Goal: Information Seeking & Learning: Learn about a topic

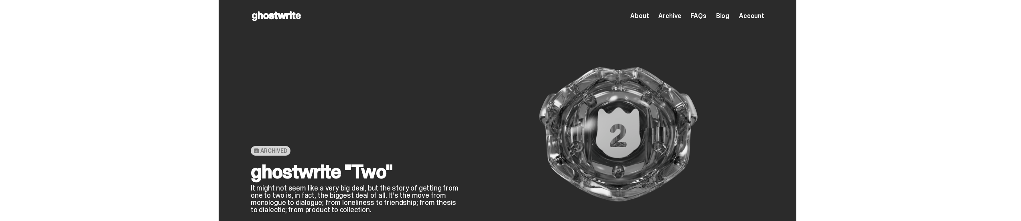
click at [291, 14] on use at bounding box center [276, 16] width 49 height 10
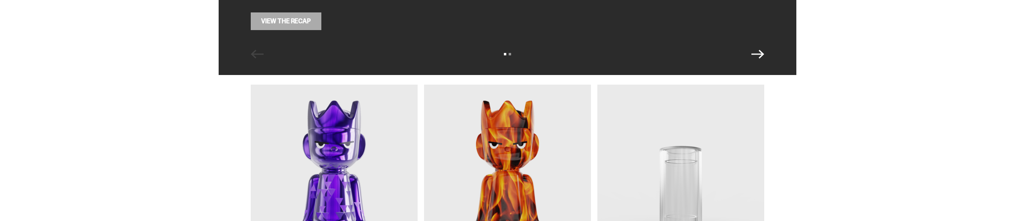
scroll to position [321, 0]
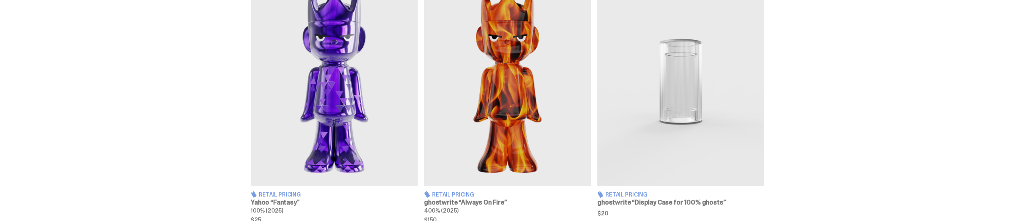
click at [343, 90] on img at bounding box center [334, 82] width 167 height 209
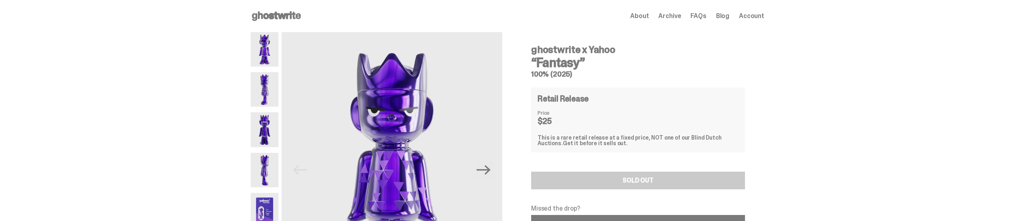
click at [579, 118] on div "ghostwrite x Yahoo “Fantasy” 100% (2025) Retail Release Price $25 This is a rar…" at bounding box center [638, 188] width 214 height 299
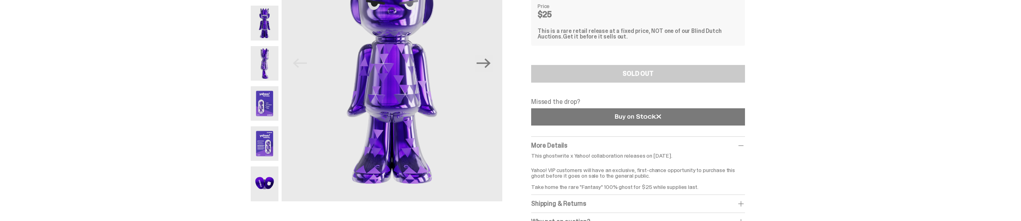
click at [563, 114] on link at bounding box center [638, 116] width 214 height 17
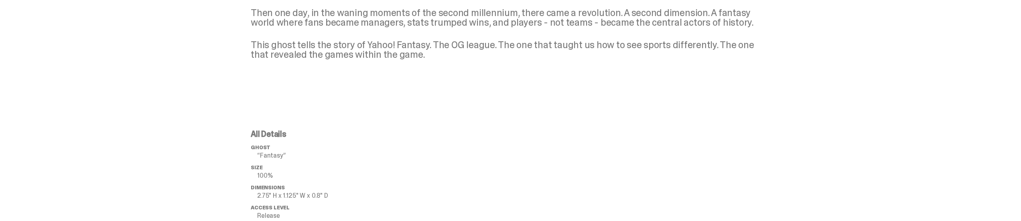
scroll to position [321, 0]
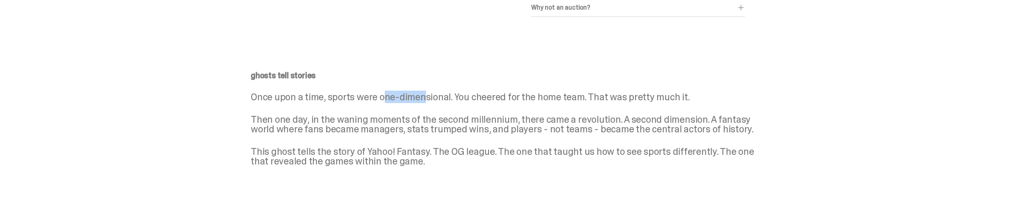
drag, startPoint x: 385, startPoint y: 96, endPoint x: 426, endPoint y: 98, distance: 41.0
click at [426, 98] on p "Once upon a time, sports were one-dimensional. You cheered for the home team. T…" at bounding box center [508, 97] width 514 height 10
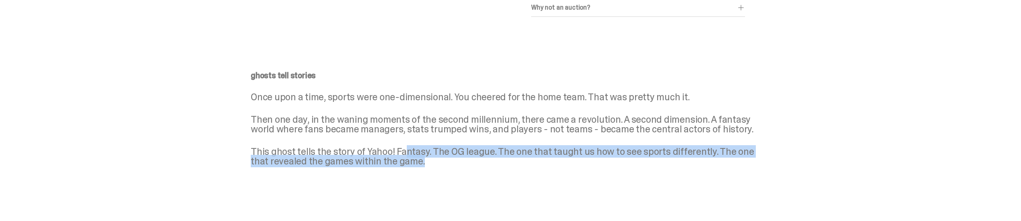
drag, startPoint x: 407, startPoint y: 137, endPoint x: 431, endPoint y: 160, distance: 32.9
click at [431, 160] on div "ghosts tell stories Once upon a time, sports were one-dimensional. You cheered …" at bounding box center [508, 118] width 514 height 95
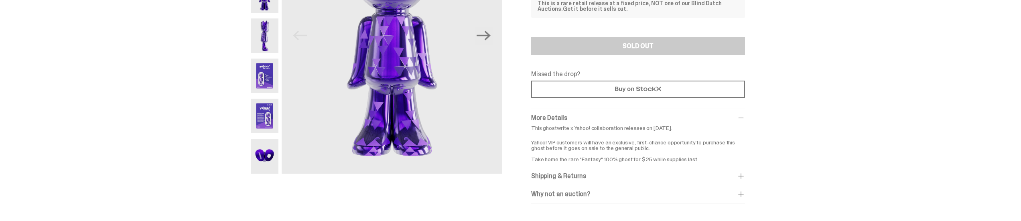
scroll to position [0, 0]
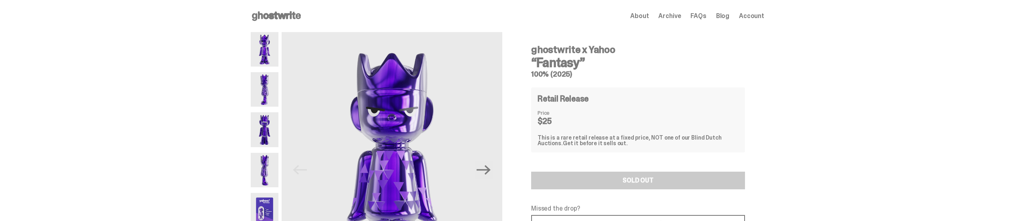
click at [289, 18] on icon at bounding box center [276, 16] width 51 height 13
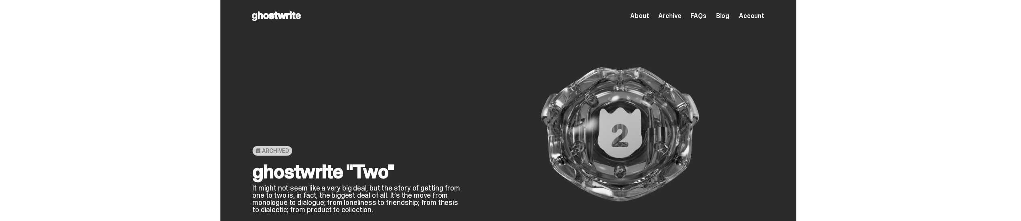
click at [312, 193] on p "It might not seem like a very big deal, but the story of getting from one to tw…" at bounding box center [356, 199] width 209 height 29
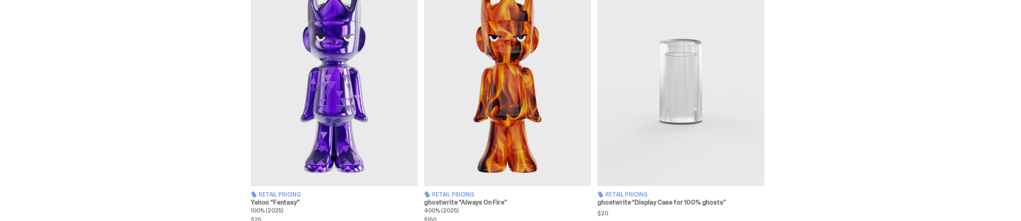
scroll to position [214, 0]
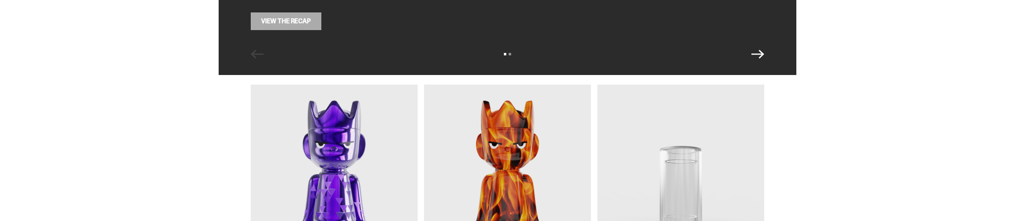
click at [295, 23] on link "View the Recap" at bounding box center [286, 21] width 71 height 18
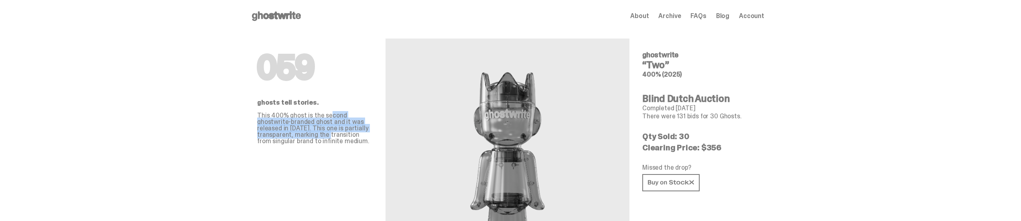
drag, startPoint x: 330, startPoint y: 114, endPoint x: 330, endPoint y: 134, distance: 19.3
click at [330, 134] on p "This 400% ghost is the second ghostwrite-branded ghost and it was released in […" at bounding box center [315, 128] width 116 height 32
click at [331, 130] on p "This 400% ghost is the second ghostwrite-branded ghost and it was released in […" at bounding box center [315, 128] width 116 height 32
drag, startPoint x: 280, startPoint y: 116, endPoint x: 293, endPoint y: 136, distance: 23.5
click at [293, 136] on p "This 400% ghost is the second ghostwrite-branded ghost and it was released in […" at bounding box center [315, 128] width 116 height 32
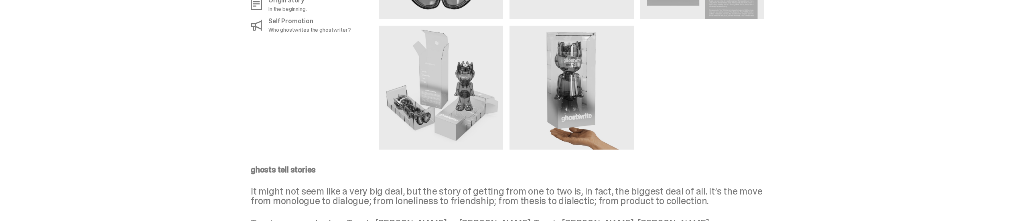
scroll to position [963, 0]
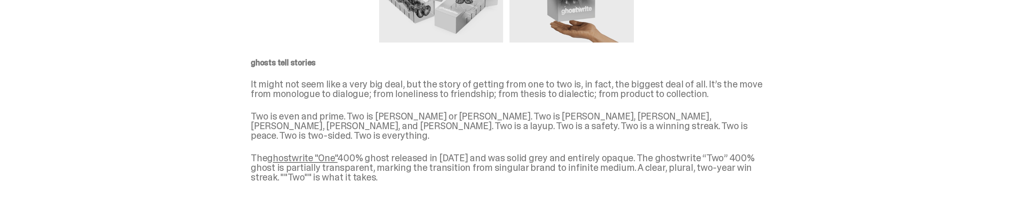
drag, startPoint x: 415, startPoint y: 116, endPoint x: 425, endPoint y: 165, distance: 50.0
click at [425, 165] on div "ghosts tell stories It might not seem like a very big deal, but the story of ge…" at bounding box center [508, 121] width 514 height 124
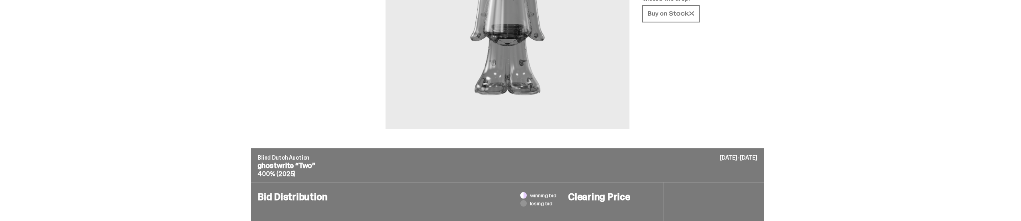
scroll to position [0, 0]
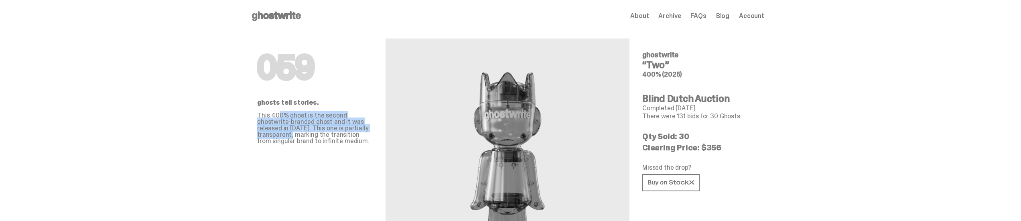
click at [271, 15] on use at bounding box center [276, 16] width 49 height 10
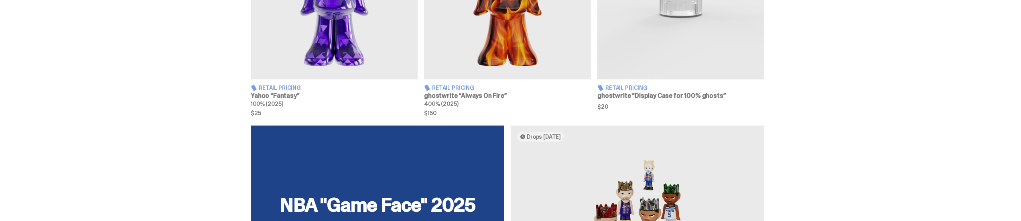
scroll to position [321, 0]
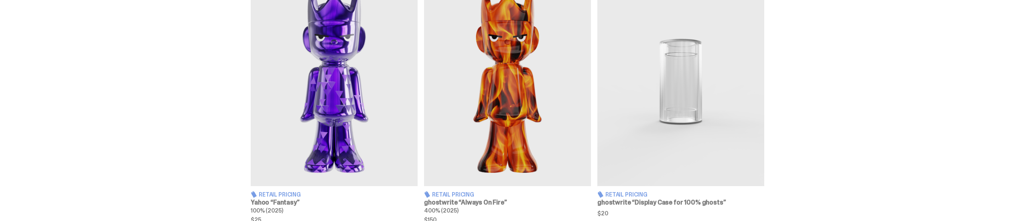
click at [679, 78] on img at bounding box center [681, 82] width 167 height 209
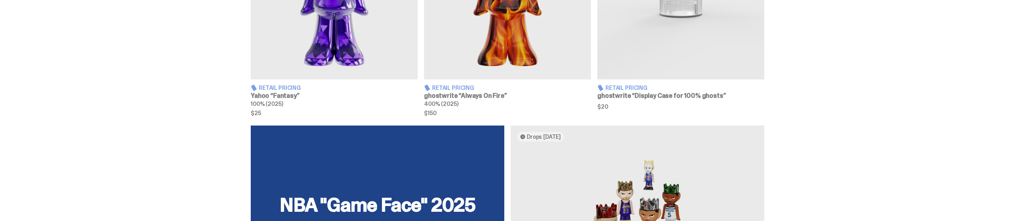
scroll to position [535, 0]
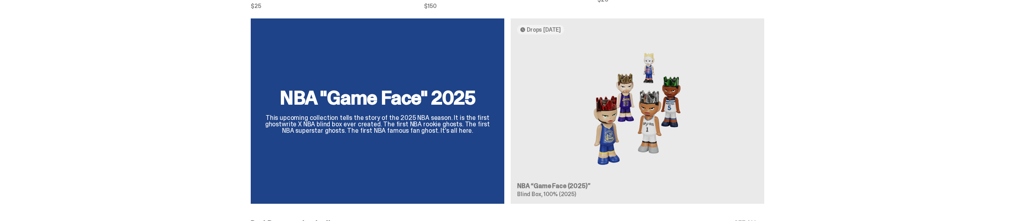
click at [345, 121] on div "NBA "Game Face" 2025 This upcoming collection tells the story of the 2025 NBA s…" at bounding box center [508, 114] width 578 height 192
click at [404, 89] on div "NBA "Game Face" 2025 This upcoming collection tells the story of the 2025 NBA s…" at bounding box center [508, 114] width 578 height 192
click at [634, 105] on div "NBA "Game Face" 2025 This upcoming collection tells the story of the 2025 NBA s…" at bounding box center [508, 114] width 578 height 192
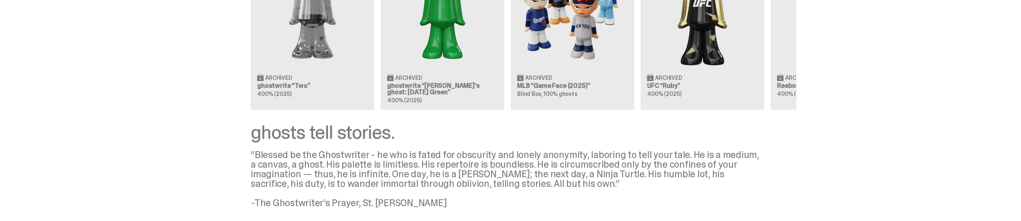
scroll to position [912, 0]
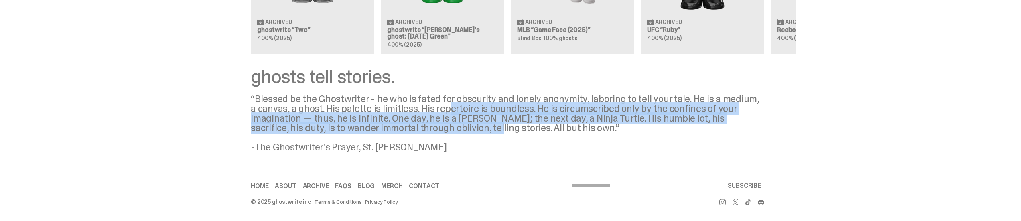
drag, startPoint x: 443, startPoint y: 109, endPoint x: 441, endPoint y: 131, distance: 22.3
click at [441, 131] on div "“Blessed be the Ghostwriter - he who is fated for obscurity and lonely anonymit…" at bounding box center [508, 123] width 514 height 58
click at [463, 121] on div "“Blessed be the Ghostwriter - he who is fated for obscurity and lonely anonymit…" at bounding box center [508, 123] width 514 height 58
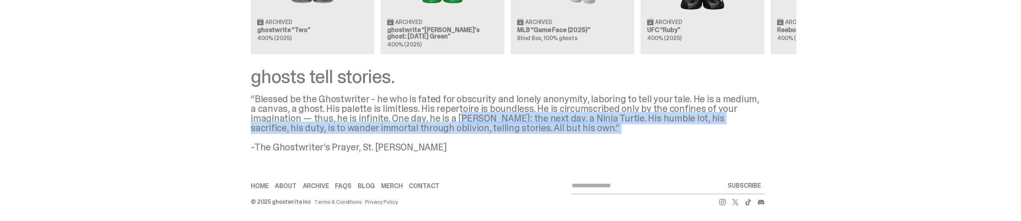
drag, startPoint x: 463, startPoint y: 121, endPoint x: 462, endPoint y: 138, distance: 16.9
click at [462, 138] on div "“Blessed be the Ghostwriter - he who is fated for obscurity and lonely anonymit…" at bounding box center [508, 123] width 514 height 58
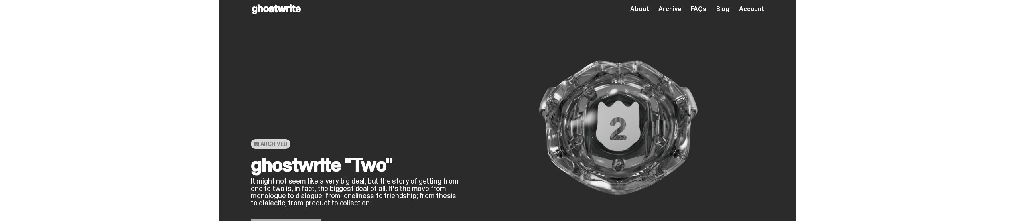
scroll to position [0, 0]
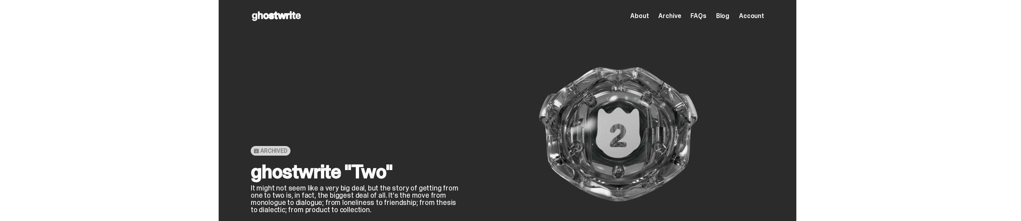
click at [283, 17] on use at bounding box center [276, 16] width 49 height 10
click at [678, 22] on div "Open main menu Home About Archive FAQs Blog Account About Archive FAQs Blog" at bounding box center [508, 16] width 514 height 13
click at [676, 13] on span "Archive" at bounding box center [670, 16] width 22 height 6
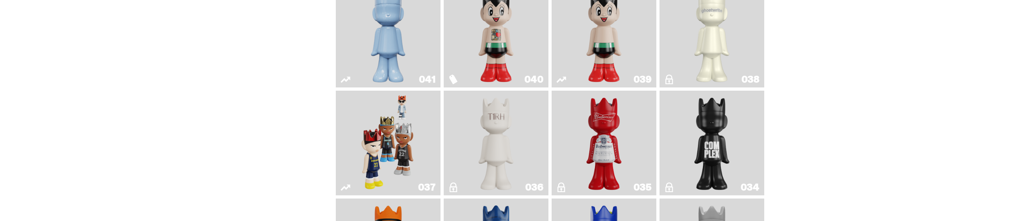
scroll to position [535, 0]
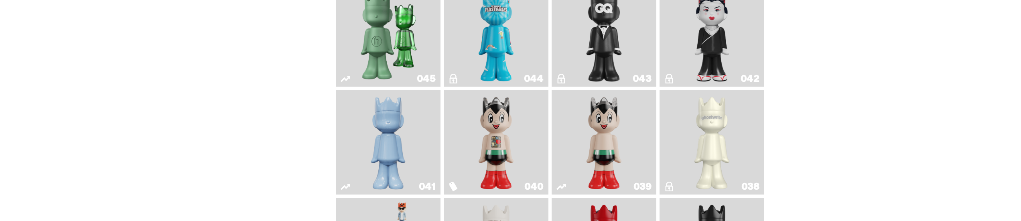
click at [606, 142] on img "Astro Boy" at bounding box center [604, 142] width 43 height 98
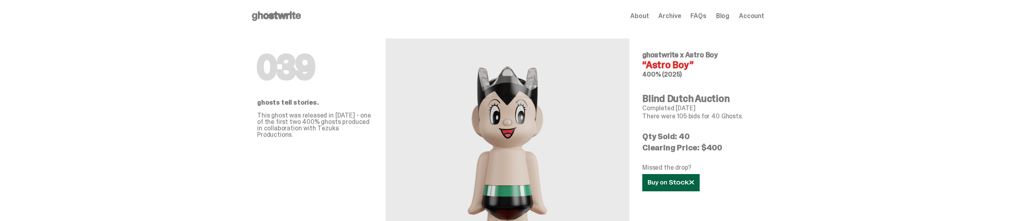
click at [657, 178] on link at bounding box center [671, 182] width 57 height 17
click at [673, 184] on icon at bounding box center [671, 183] width 46 height 6
click at [301, 17] on icon at bounding box center [276, 16] width 51 height 13
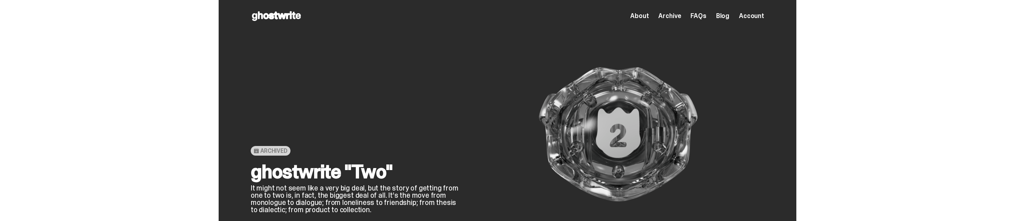
click at [679, 14] on span "Archive" at bounding box center [670, 16] width 22 height 6
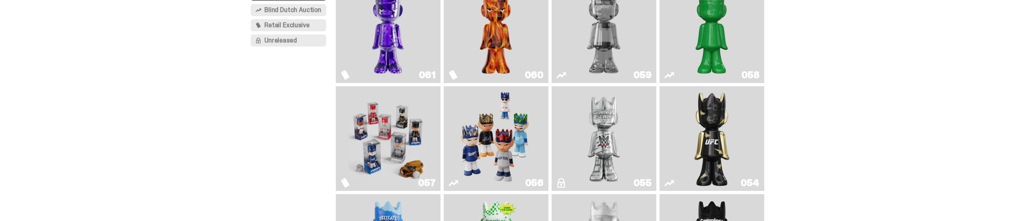
scroll to position [214, 0]
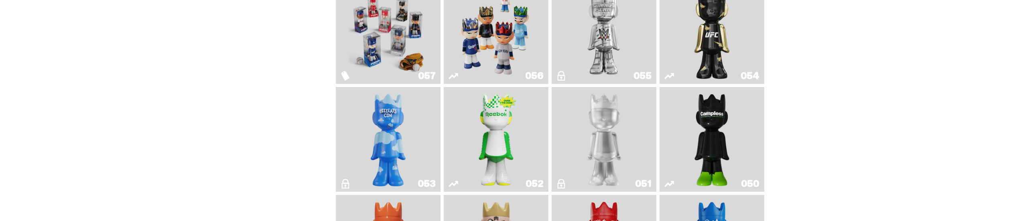
click at [488, 32] on img "Game Face (2025)" at bounding box center [496, 31] width 79 height 98
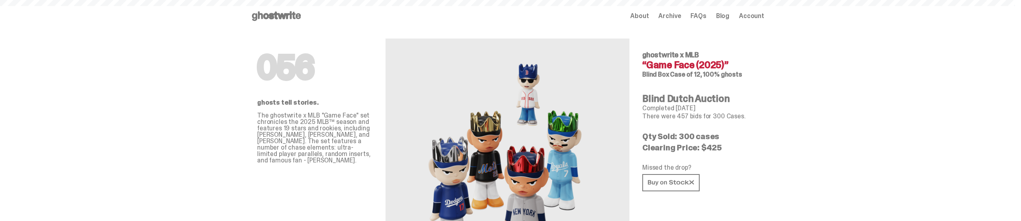
scroll to position [214, 0]
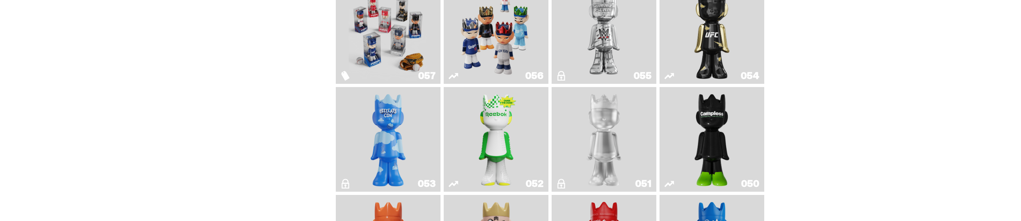
click at [399, 27] on img "Game Face (2025)" at bounding box center [388, 31] width 79 height 98
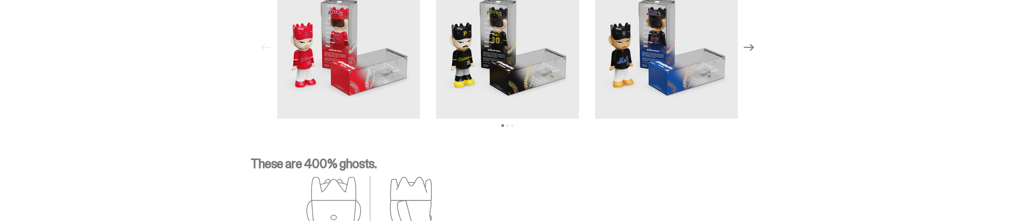
scroll to position [1087, 0]
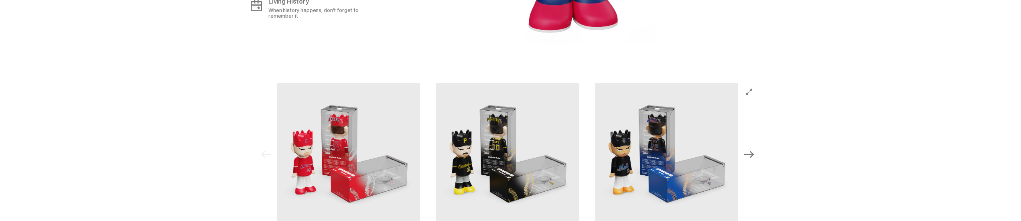
click at [755, 149] on icon "Next" at bounding box center [749, 154] width 10 height 10
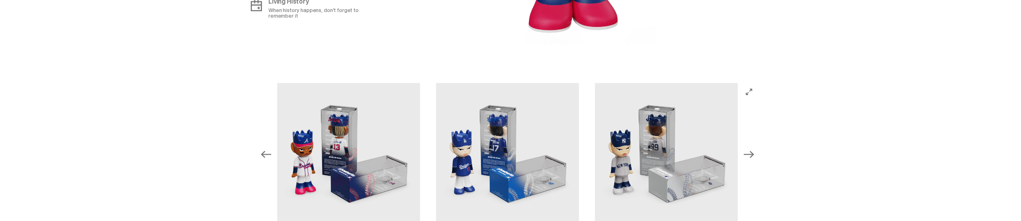
click at [755, 149] on icon "Next" at bounding box center [749, 154] width 10 height 10
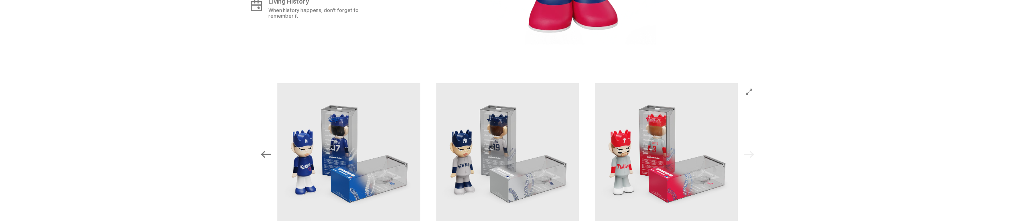
click at [756, 146] on div "Previous Next View slide 1 View slide 2 View slide 3" at bounding box center [507, 154] width 501 height 143
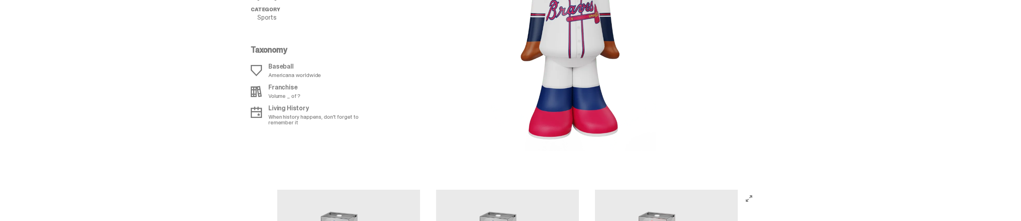
scroll to position [873, 0]
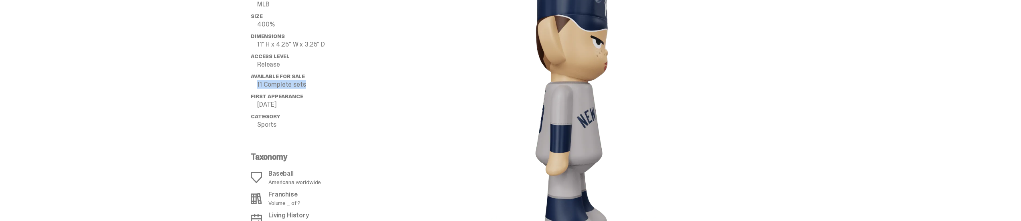
drag, startPoint x: 258, startPoint y: 79, endPoint x: 306, endPoint y: 80, distance: 48.6
click at [306, 80] on li "Available for Sale 11 Complete sets" at bounding box center [315, 80] width 128 height 14
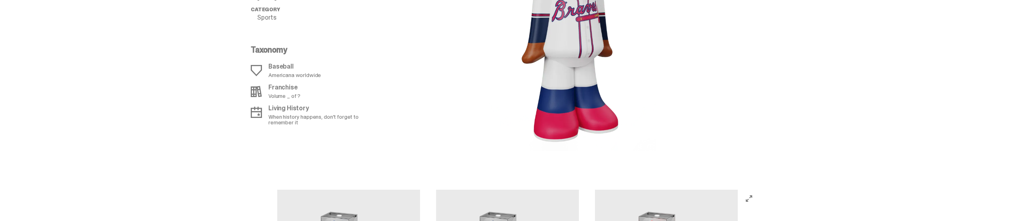
scroll to position [1087, 0]
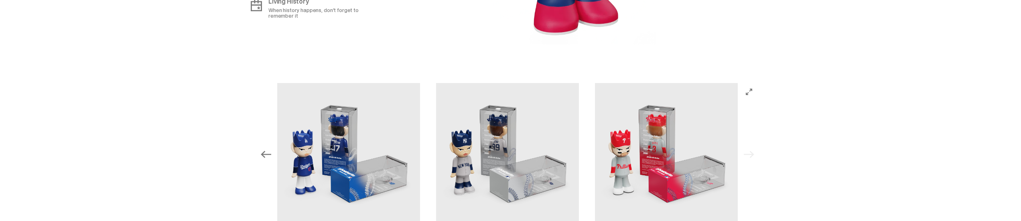
click at [503, 132] on img at bounding box center [507, 154] width 143 height 143
click at [476, 144] on img at bounding box center [507, 154] width 143 height 143
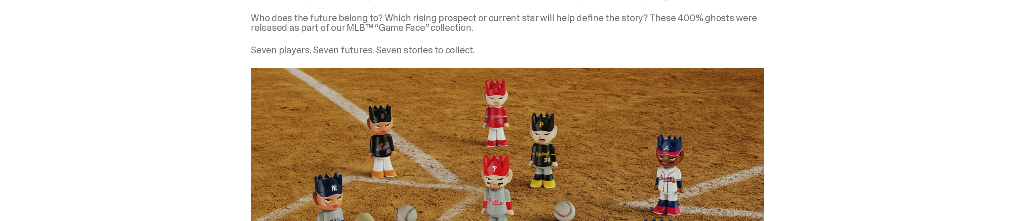
scroll to position [338, 0]
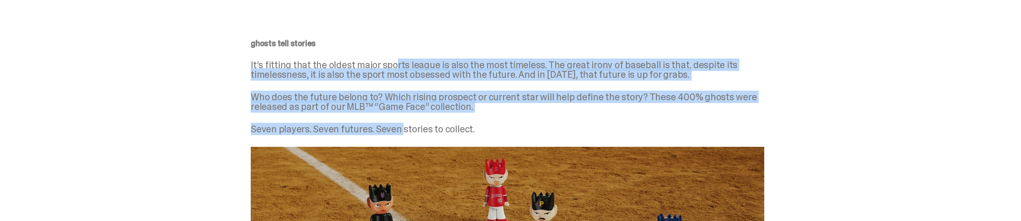
drag, startPoint x: 396, startPoint y: 63, endPoint x: 403, endPoint y: 110, distance: 47.9
click at [403, 110] on div "ghosts tell stories It’s fitting that the oldest major sports league is also th…" at bounding box center [508, 86] width 514 height 95
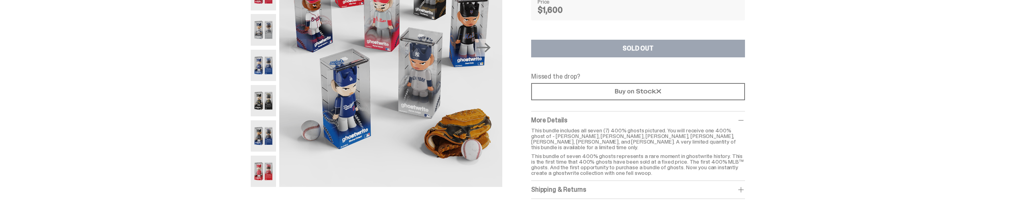
scroll to position [231, 0]
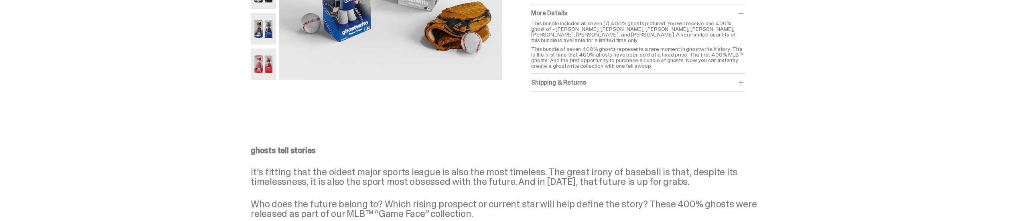
click at [587, 146] on p "ghosts tell stories" at bounding box center [508, 150] width 514 height 8
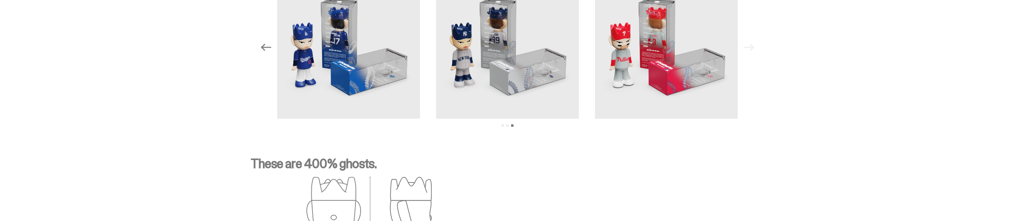
scroll to position [1087, 0]
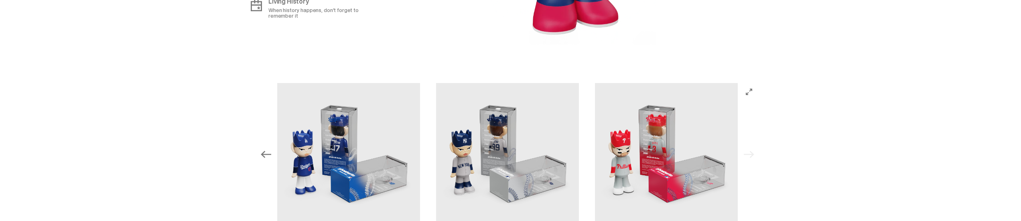
click at [749, 87] on button "View full-screen" at bounding box center [750, 92] width 10 height 10
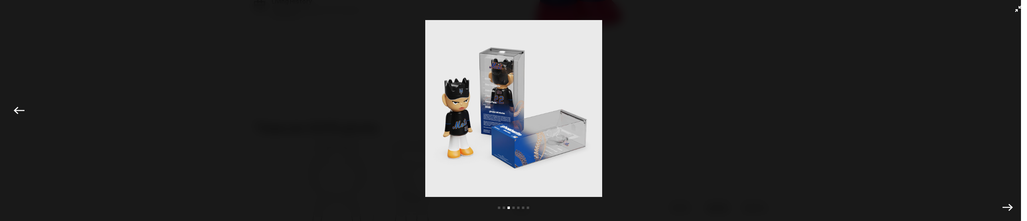
click at [108, 124] on img at bounding box center [513, 108] width 987 height 177
click at [19, 107] on icon "Previous" at bounding box center [19, 110] width 10 height 10
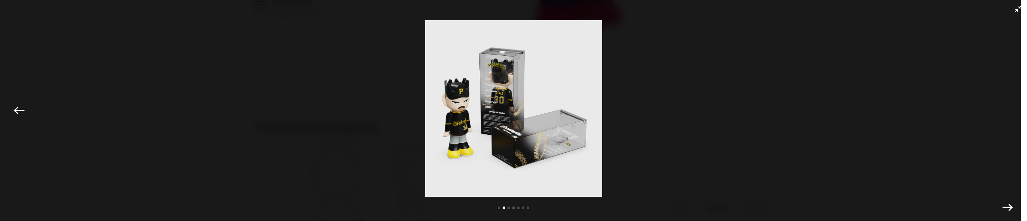
click at [123, 122] on img at bounding box center [513, 108] width 987 height 177
click at [18, 108] on icon "Previous" at bounding box center [19, 110] width 10 height 7
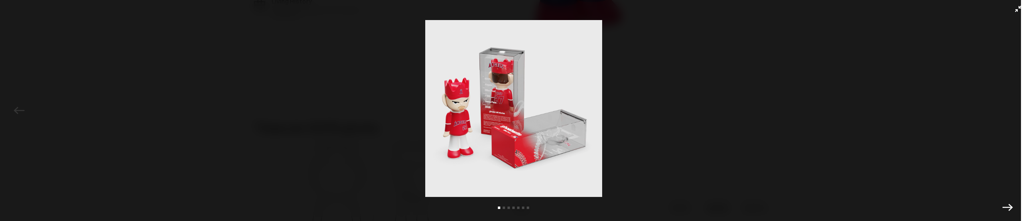
click at [1015, 8] on icon "Exit full-screen" at bounding box center [1018, 9] width 6 height 6
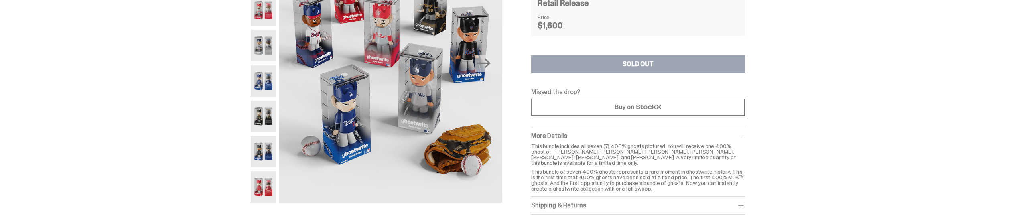
scroll to position [0, 0]
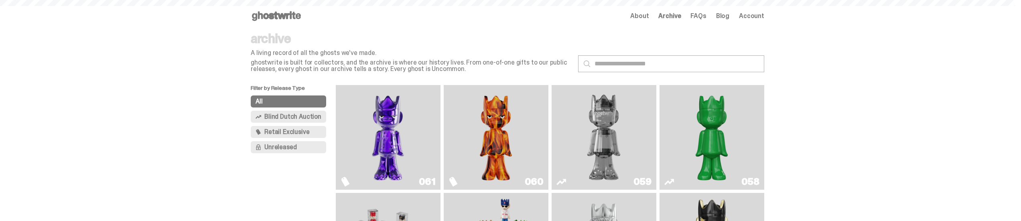
scroll to position [214, 0]
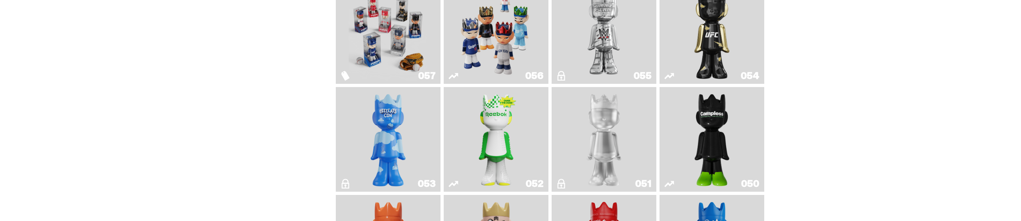
click at [464, 45] on img "Game Face (2025)" at bounding box center [496, 31] width 79 height 98
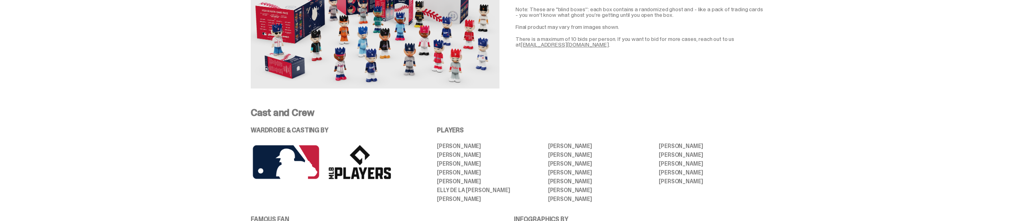
scroll to position [1498, 0]
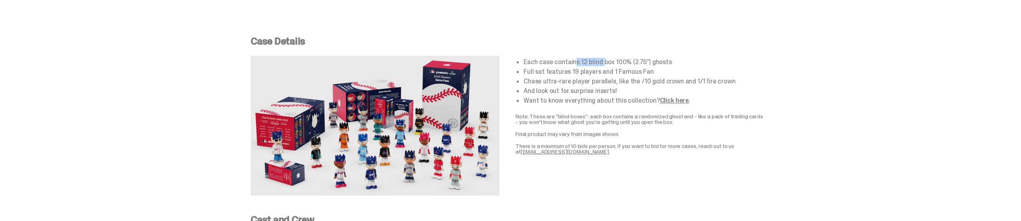
drag, startPoint x: 575, startPoint y: 51, endPoint x: 603, endPoint y: 49, distance: 28.1
click at [603, 59] on li "Each case contains 12 blind box 100% (2.75”) ghosts" at bounding box center [644, 62] width 241 height 6
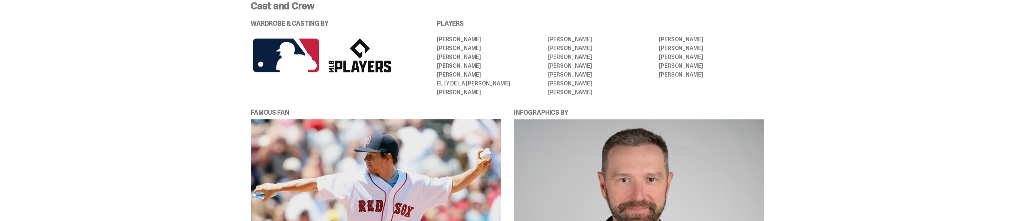
scroll to position [1819, 0]
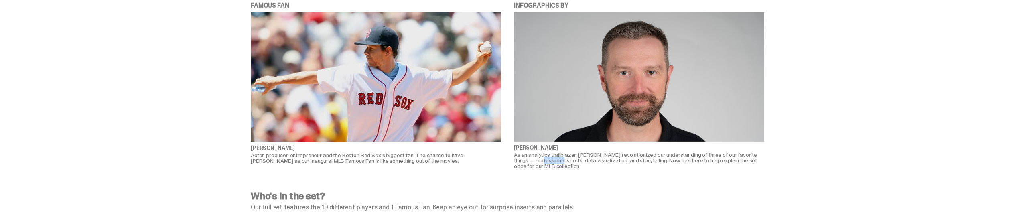
drag, startPoint x: 543, startPoint y: 152, endPoint x: 562, endPoint y: 153, distance: 19.3
click at [562, 153] on p "As an analytics trailblazer, Kirk Goldsberry revolutionized our understanding o…" at bounding box center [639, 160] width 250 height 17
click at [625, 67] on img at bounding box center [639, 77] width 250 height 130
click at [641, 169] on div "FAMOUS FAN MARK WAHLBERG Actor, producer, entrepreneur and the Boston Red Sox's…" at bounding box center [507, 91] width 1015 height 181
click at [572, 152] on p "As an analytics trailblazer, Kirk Goldsberry revolutionized our understanding o…" at bounding box center [639, 160] width 250 height 17
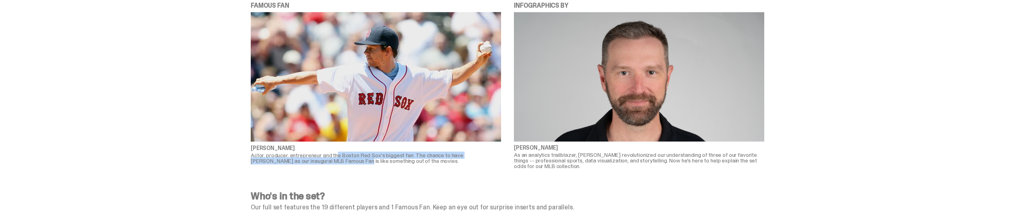
drag, startPoint x: 341, startPoint y: 145, endPoint x: 334, endPoint y: 161, distance: 16.9
click at [334, 161] on div "FAMOUS FAN MARK WAHLBERG Actor, producer, entrepreneur and the Boston Red Sox's…" at bounding box center [507, 91] width 1015 height 181
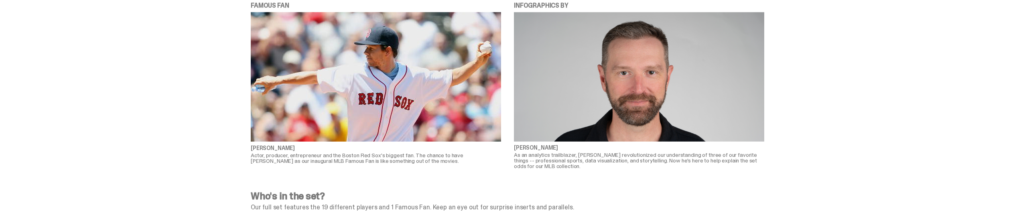
click at [333, 204] on p "Our full set features the 19 different players and 1 Famous Fan. Keep an eye ou…" at bounding box center [508, 207] width 514 height 6
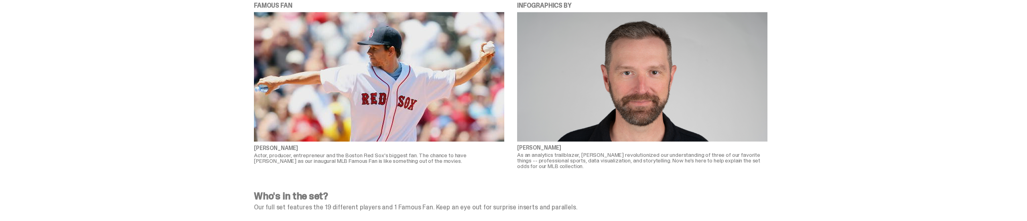
scroll to position [1927, 0]
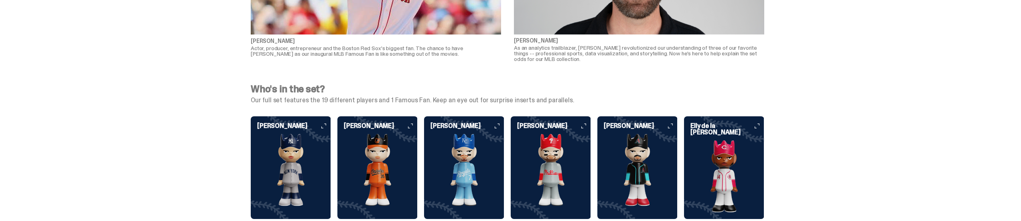
click at [488, 150] on img at bounding box center [464, 170] width 80 height 72
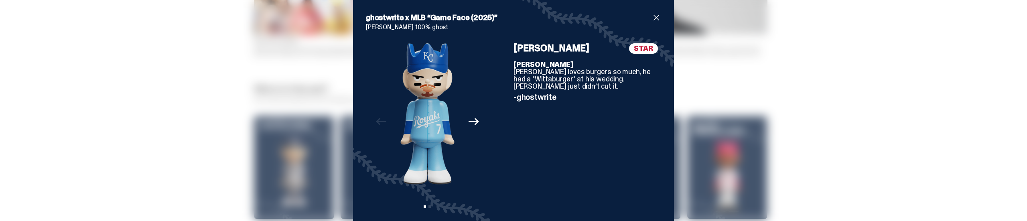
click at [469, 124] on icon "Next" at bounding box center [474, 121] width 10 height 10
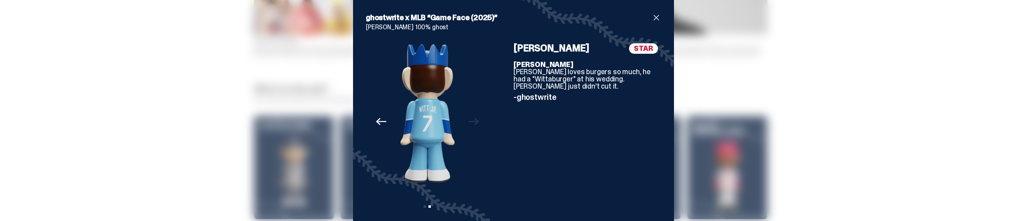
click at [465, 119] on div "Previous Next View slide 1 View slide 2" at bounding box center [427, 127] width 123 height 169
click at [653, 14] on span "close" at bounding box center [657, 18] width 10 height 10
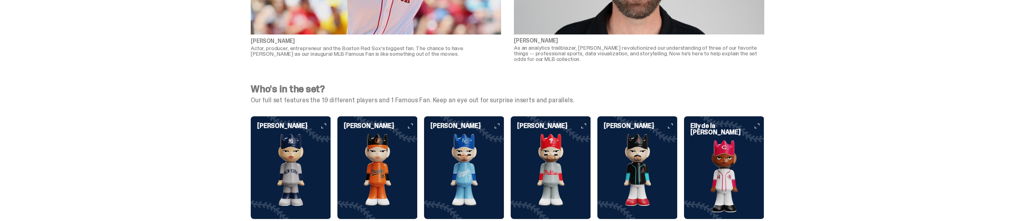
click at [279, 155] on img at bounding box center [291, 170] width 80 height 72
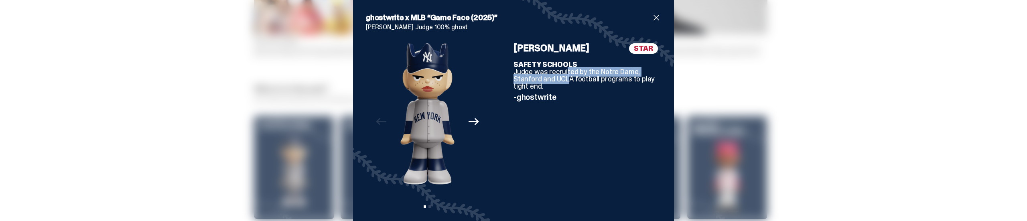
drag, startPoint x: 557, startPoint y: 75, endPoint x: 559, endPoint y: 82, distance: 7.0
click at [559, 82] on p "SAFETY SCHOOLS Judge was recruited by the Notre Dame, Stanford and UCLA footbal…" at bounding box center [588, 75] width 148 height 29
click at [566, 91] on div "STAR Aaron Judge SAFETY SCHOOLS Judge was recruited by the Notre Dame, Stanford…" at bounding box center [588, 127] width 148 height 169
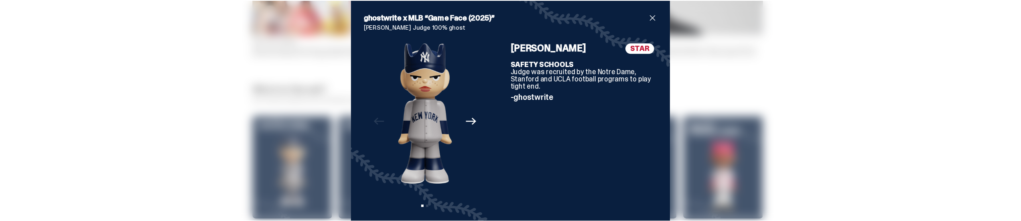
scroll to position [0, 0]
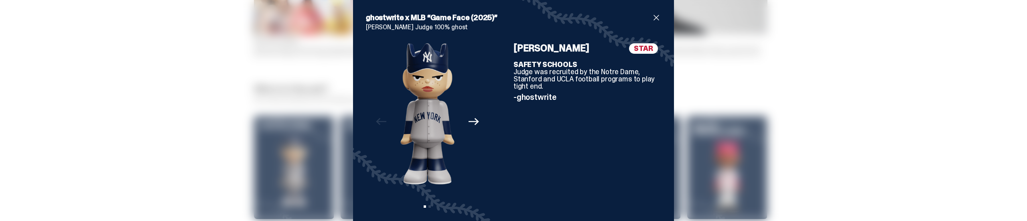
click at [471, 120] on icon "Next" at bounding box center [474, 121] width 10 height 7
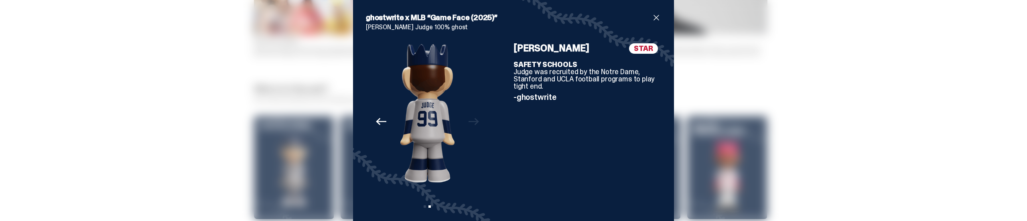
click at [653, 16] on span "close" at bounding box center [657, 18] width 10 height 10
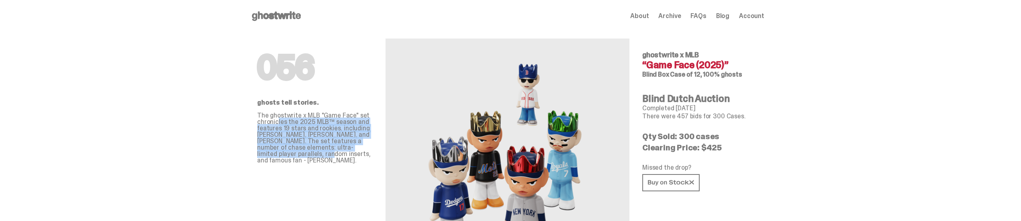
drag, startPoint x: 280, startPoint y: 124, endPoint x: 293, endPoint y: 153, distance: 31.6
click at [293, 153] on p "The ghostwrite x MLB "Game Face" set chronicles the 2025 MLB™ season and featur…" at bounding box center [315, 137] width 116 height 51
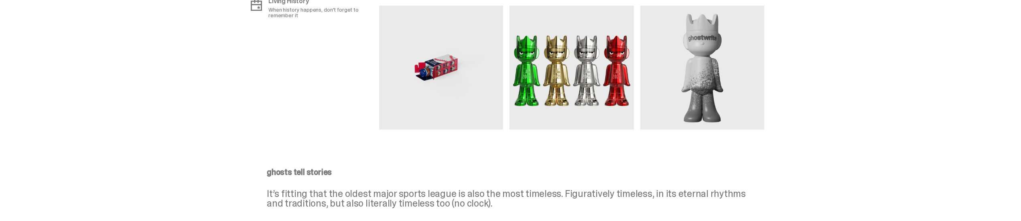
scroll to position [963, 0]
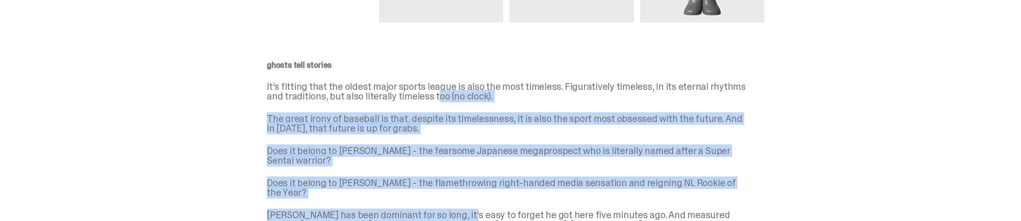
drag, startPoint x: 437, startPoint y: 100, endPoint x: 466, endPoint y: 195, distance: 100.4
click at [466, 195] on div "ghosts tell stories It’s fitting that the oldest major sports league is also th…" at bounding box center [508, 155] width 482 height 188
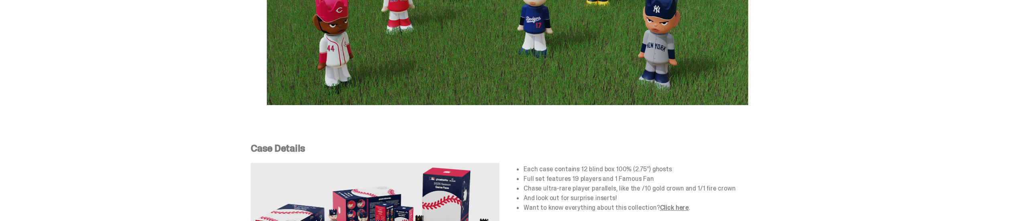
scroll to position [1498, 0]
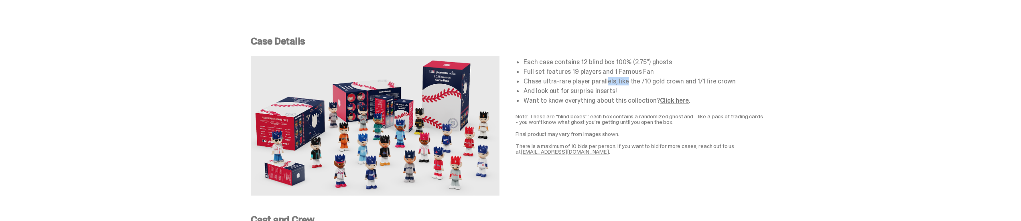
drag, startPoint x: 559, startPoint y: 67, endPoint x: 582, endPoint y: 68, distance: 22.5
click at [582, 68] on ul "Each case contains 12 blind box 100% (2.75”) ghosts Full set features 19 player…" at bounding box center [644, 81] width 241 height 45
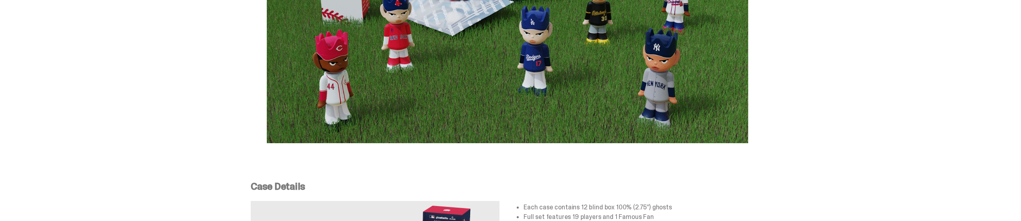
scroll to position [1460, 0]
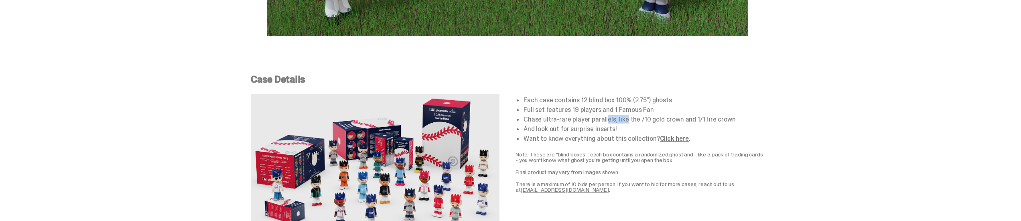
click at [672, 134] on link "Click here" at bounding box center [674, 138] width 29 height 8
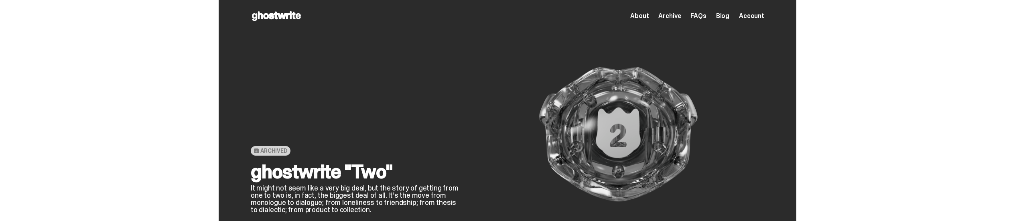
click at [675, 13] on span "Archive" at bounding box center [670, 16] width 22 height 6
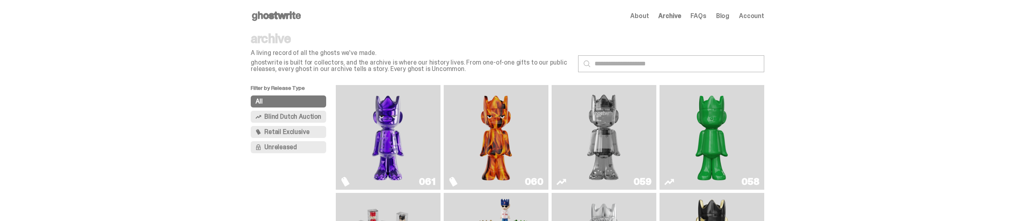
click at [393, 130] on img "Fantasy" at bounding box center [388, 137] width 79 height 98
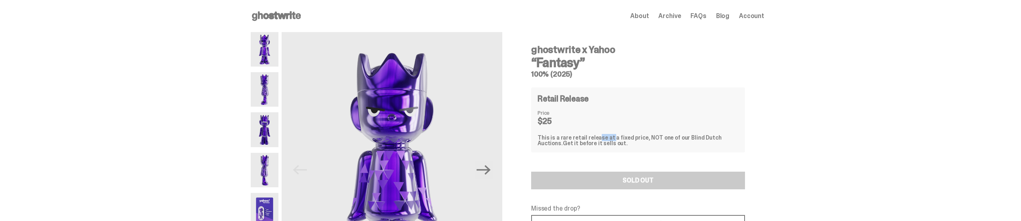
drag, startPoint x: 591, startPoint y: 136, endPoint x: 608, endPoint y: 136, distance: 16.5
click at [608, 136] on div "This is a rare retail release at a fixed price, NOT one of our Blind Dutch Auct…" at bounding box center [638, 140] width 201 height 11
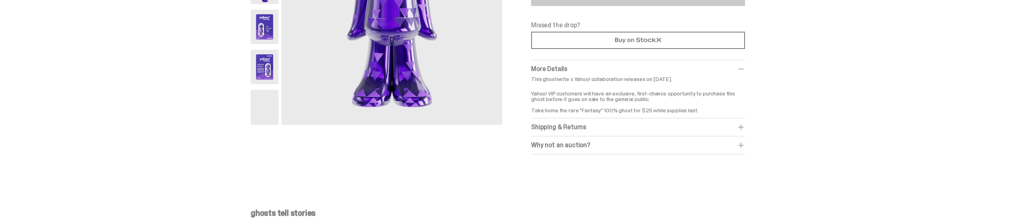
scroll to position [214, 0]
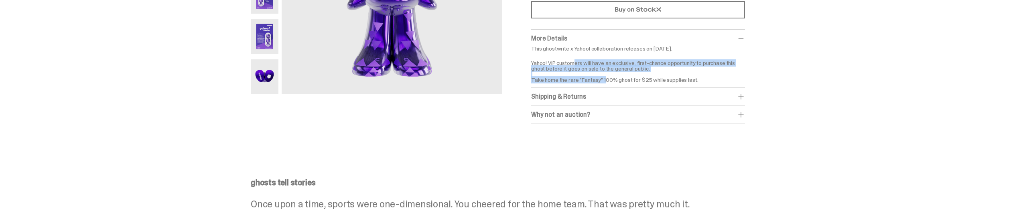
drag, startPoint x: 579, startPoint y: 63, endPoint x: 606, endPoint y: 75, distance: 30.2
click at [606, 75] on p "Yahoo! VIP customers will have an exclusive, first-chance opportunity to purcha…" at bounding box center [638, 69] width 214 height 28
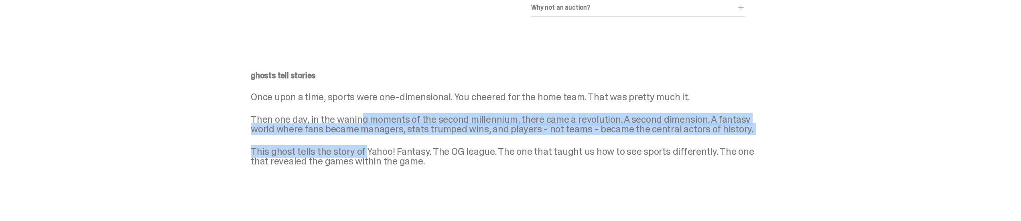
drag, startPoint x: 364, startPoint y: 123, endPoint x: 368, endPoint y: 146, distance: 23.0
click at [368, 146] on div "ghosts tell stories Once upon a time, sports were one-dimensional. You cheered …" at bounding box center [508, 118] width 514 height 95
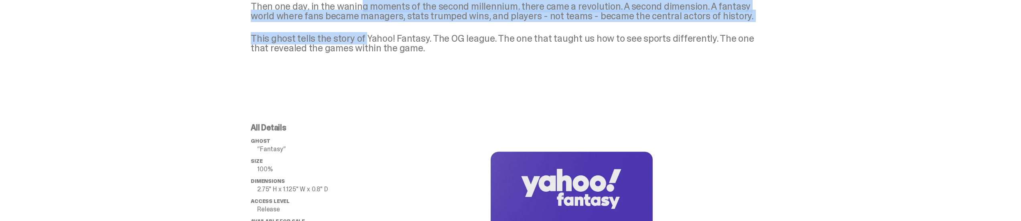
scroll to position [535, 0]
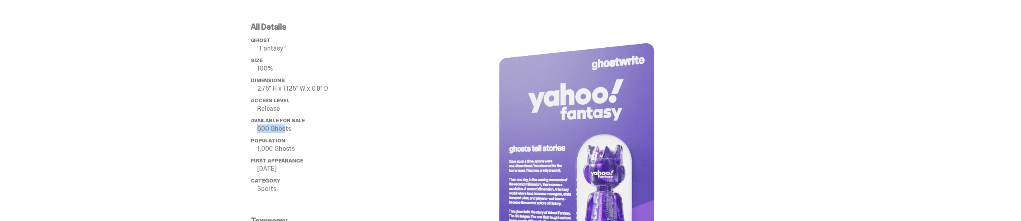
drag, startPoint x: 260, startPoint y: 128, endPoint x: 288, endPoint y: 126, distance: 28.1
click at [288, 126] on li "Available for Sale 600 Ghosts" at bounding box center [315, 125] width 128 height 14
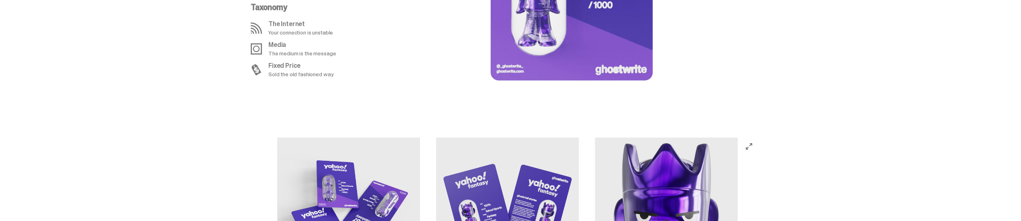
scroll to position [642, 0]
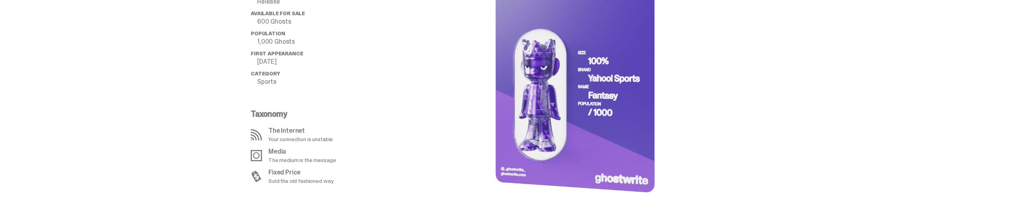
click at [641, 57] on image "lottie-animation-container" at bounding box center [572, 66] width 169 height 300
click at [732, 98] on div at bounding box center [571, 66] width 385 height 300
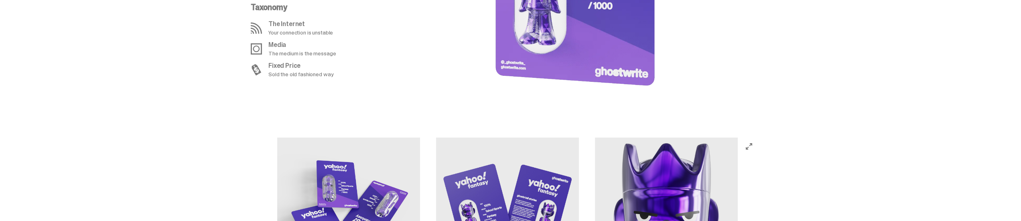
scroll to position [856, 0]
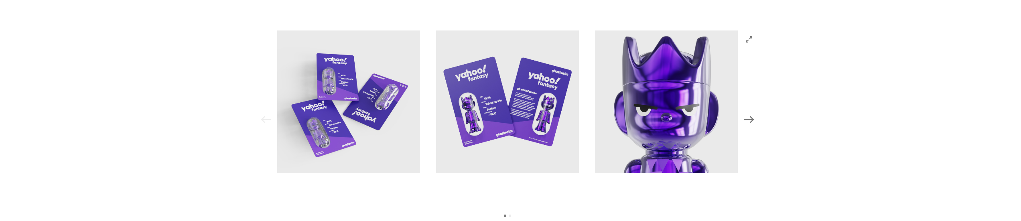
click at [755, 120] on icon "Next" at bounding box center [749, 119] width 10 height 10
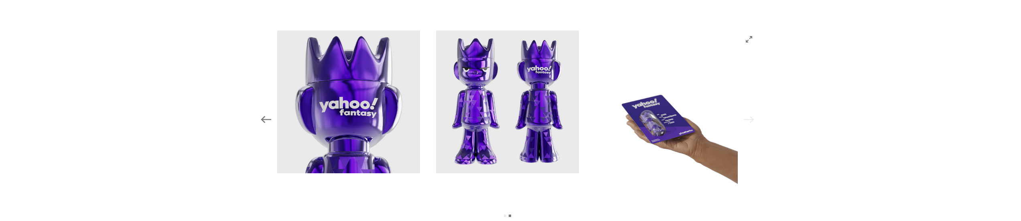
click at [753, 42] on icon "View full-screen" at bounding box center [749, 39] width 6 height 6
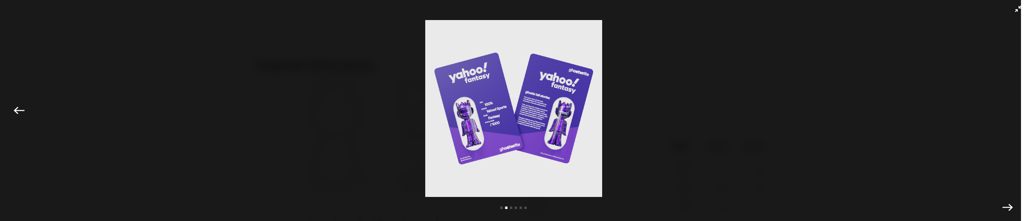
click at [1003, 208] on icon "Next" at bounding box center [1008, 207] width 10 height 10
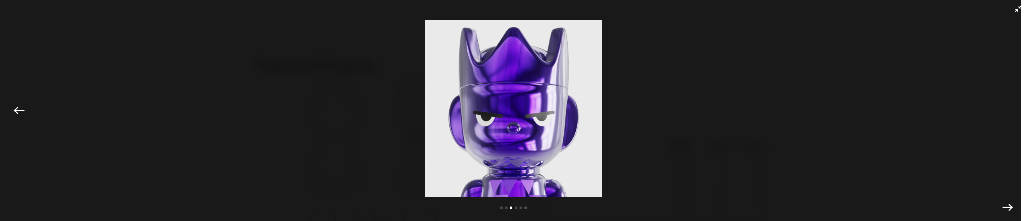
click at [1007, 201] on button "Next" at bounding box center [1008, 208] width 18 height 18
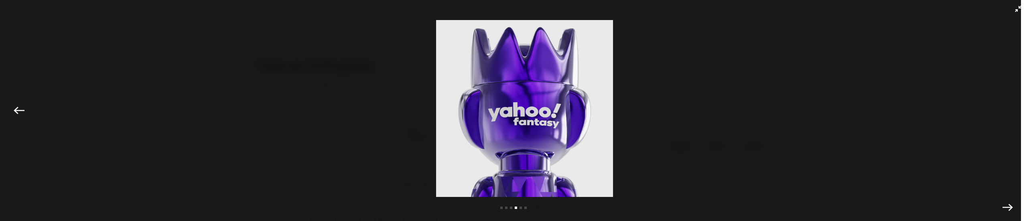
click at [1007, 198] on div "Previous Next View slide 1 View slide 2 View slide 3 View slide 4 View slide 5 …" at bounding box center [513, 110] width 1027 height 221
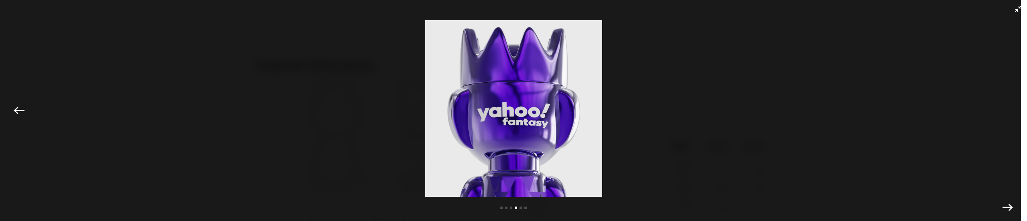
click at [1007, 198] on div "Previous Next View slide 1 View slide 2 View slide 3 View slide 4 View slide 5 …" at bounding box center [513, 110] width 1027 height 221
click at [1005, 214] on button "Next" at bounding box center [1008, 208] width 18 height 18
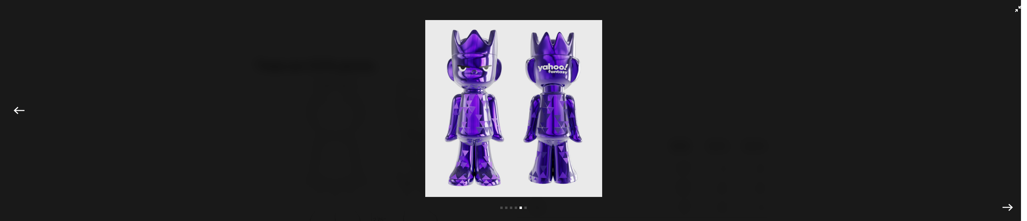
click at [1005, 209] on icon "Next" at bounding box center [1008, 207] width 10 height 7
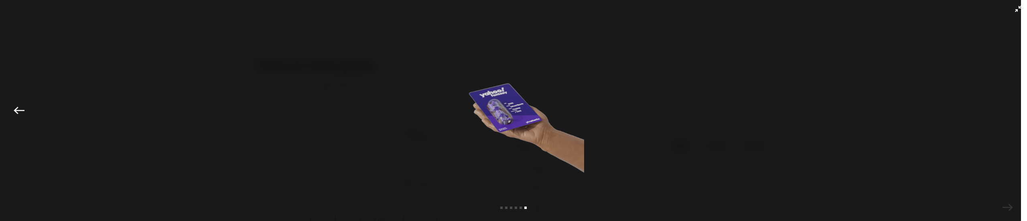
click at [1005, 209] on div "Previous Next View slide 1 View slide 2 View slide 3 View slide 4 View slide 5 …" at bounding box center [513, 110] width 1027 height 221
click at [1018, 6] on div "Previous Next View slide 1 View slide 2 View slide 3 View slide 4 View slide 5 …" at bounding box center [513, 110] width 1027 height 221
click at [1015, 6] on icon "Exit full-screen" at bounding box center [1018, 9] width 6 height 6
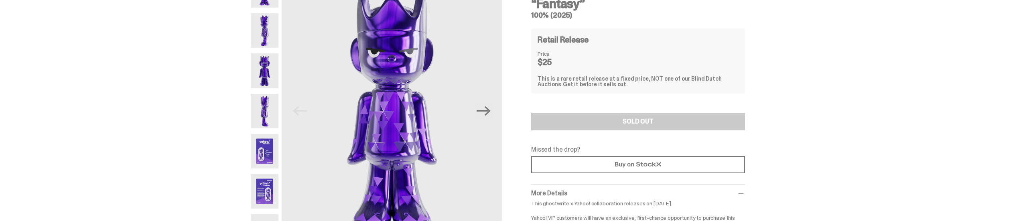
scroll to position [0, 0]
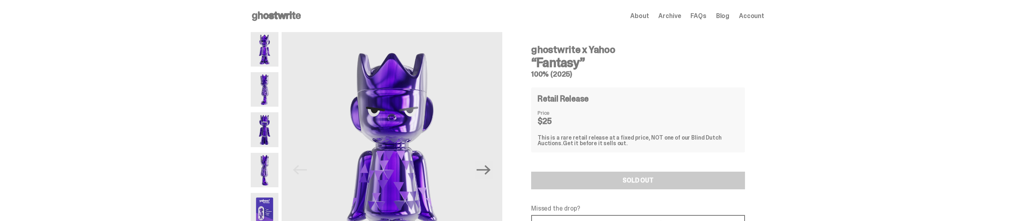
click at [267, 10] on icon at bounding box center [276, 16] width 51 height 13
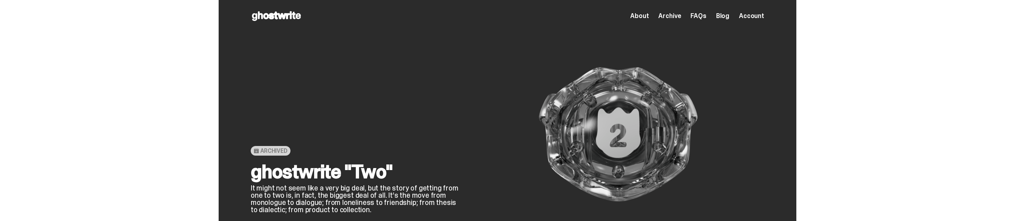
click at [681, 16] on span "Archive" at bounding box center [670, 16] width 22 height 6
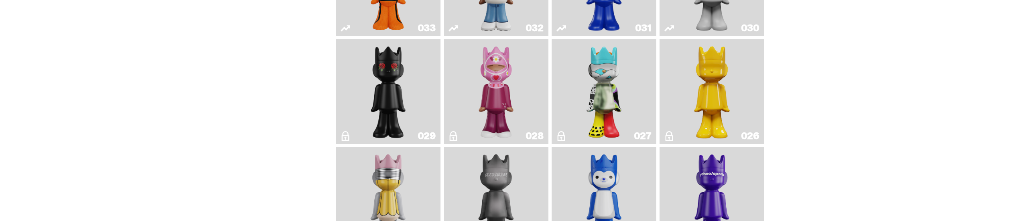
scroll to position [802, 0]
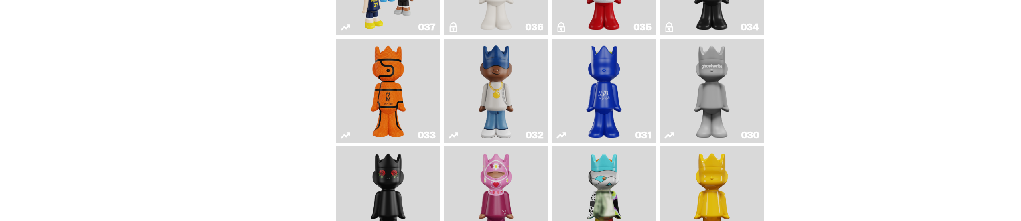
click at [722, 83] on img "One" at bounding box center [712, 91] width 55 height 98
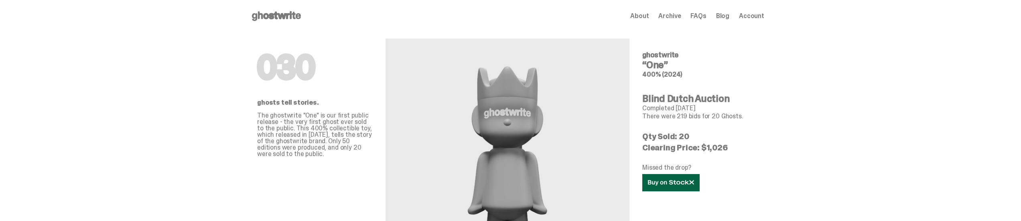
click at [669, 189] on link at bounding box center [671, 182] width 57 height 17
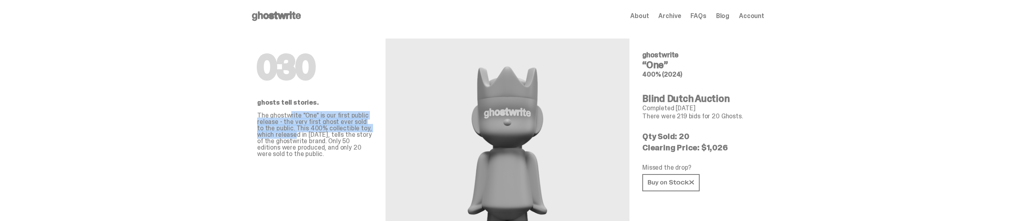
drag, startPoint x: 293, startPoint y: 116, endPoint x: 299, endPoint y: 133, distance: 17.5
click at [299, 133] on p "The ghostwrite "One" is our first public release - the very first ghost ever so…" at bounding box center [315, 134] width 116 height 45
click at [287, 10] on icon at bounding box center [276, 16] width 51 height 13
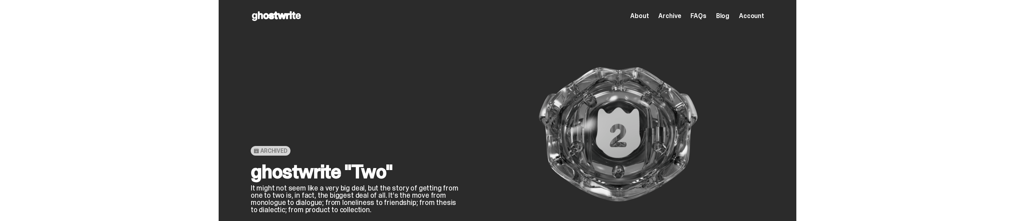
click at [675, 16] on span "Archive" at bounding box center [670, 16] width 22 height 6
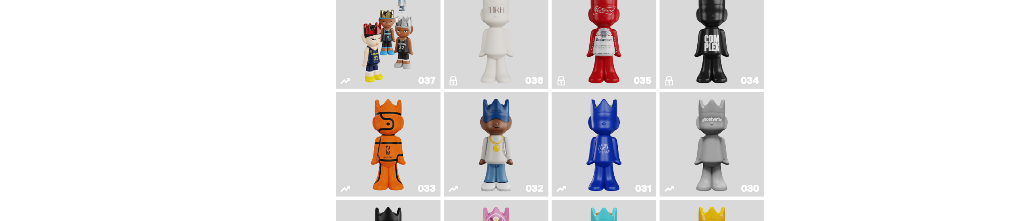
scroll to position [642, 0]
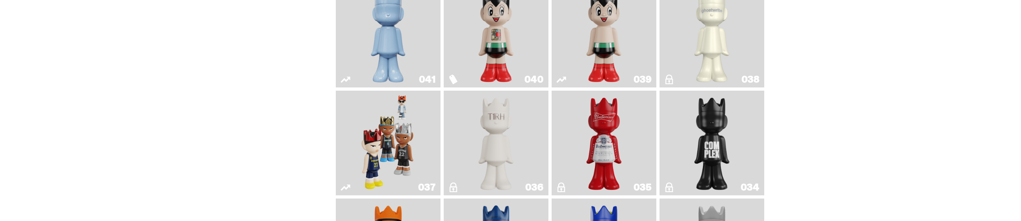
click at [497, 140] on img "The1RoomButler" at bounding box center [496, 143] width 43 height 98
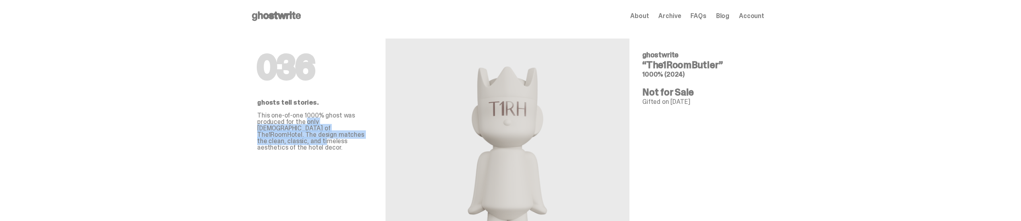
drag, startPoint x: 307, startPoint y: 120, endPoint x: 326, endPoint y: 133, distance: 23.7
click at [326, 133] on p "This one-of-one 1000% ghost was produced for the only [DEMOGRAPHIC_DATA] of The…" at bounding box center [315, 131] width 116 height 39
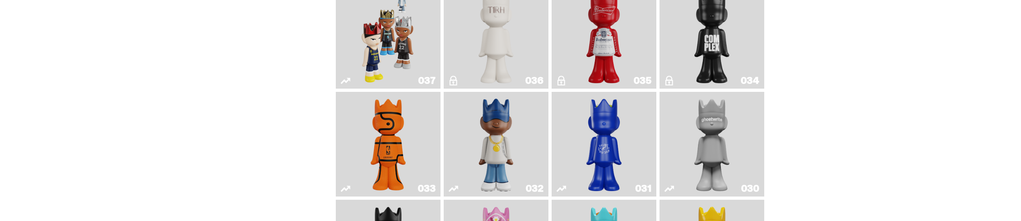
scroll to position [856, 0]
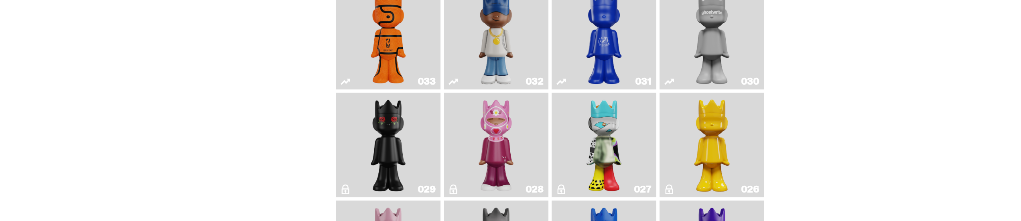
click at [385, 55] on img "Game Ball" at bounding box center [388, 37] width 43 height 98
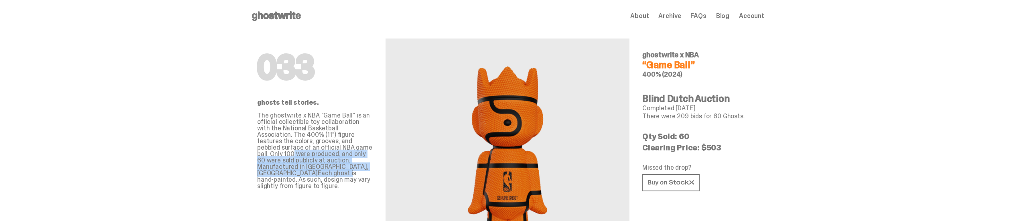
drag, startPoint x: 327, startPoint y: 149, endPoint x: 328, endPoint y: 167, distance: 18.5
click at [328, 167] on p "The ghostwrite x NBA "Game Ball" is an official collectible toy collaboration w…" at bounding box center [315, 150] width 116 height 77
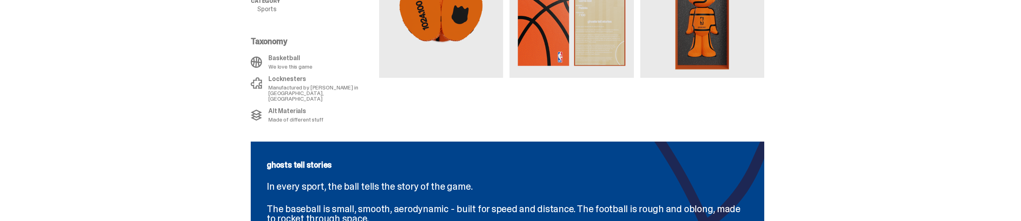
scroll to position [856, 0]
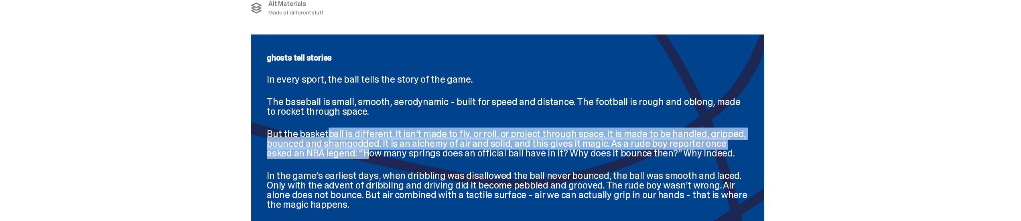
drag, startPoint x: 330, startPoint y: 122, endPoint x: 344, endPoint y: 146, distance: 27.7
click at [344, 146] on p "But the basketball is different. It isn’t made to fly, or roll, or project thro…" at bounding box center [508, 143] width 482 height 29
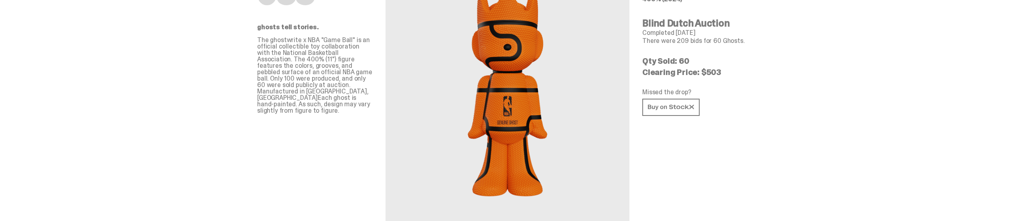
scroll to position [0, 0]
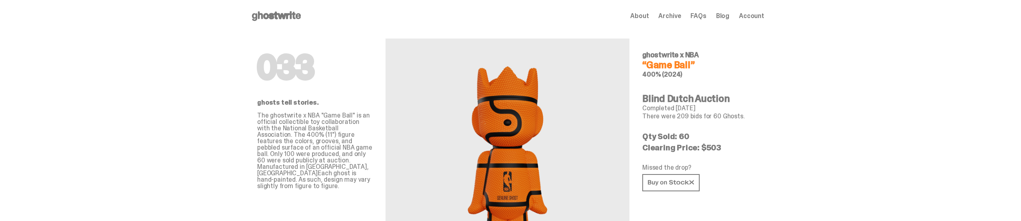
click at [289, 10] on icon at bounding box center [276, 16] width 51 height 13
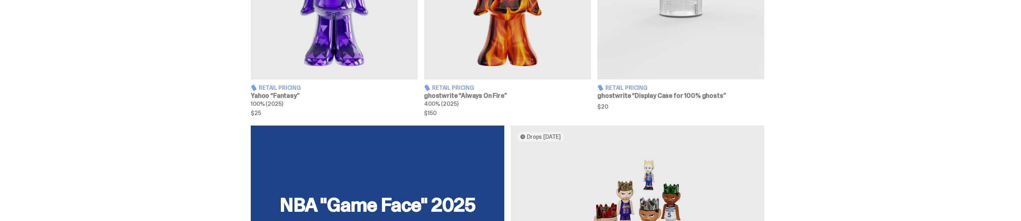
scroll to position [535, 0]
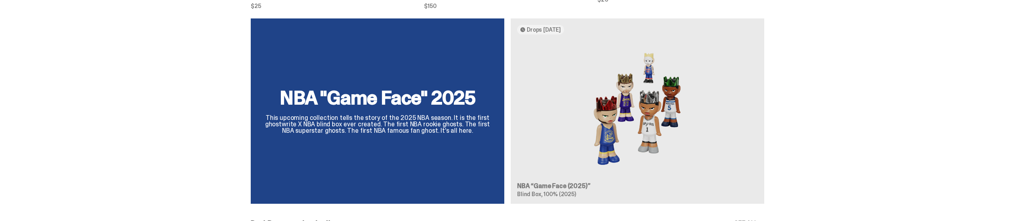
click at [376, 104] on div "NBA "Game Face" 2025 This upcoming collection tells the story of the 2025 NBA s…" at bounding box center [508, 114] width 578 height 192
click at [375, 105] on div "NBA "Game Face" 2025 This upcoming collection tells the story of the 2025 NBA s…" at bounding box center [508, 114] width 578 height 192
click at [480, 132] on div "NBA "Game Face" 2025 This upcoming collection tells the story of the 2025 NBA s…" at bounding box center [508, 114] width 578 height 192
click at [535, 35] on div "NBA "Game Face" 2025 This upcoming collection tells the story of the 2025 NBA s…" at bounding box center [508, 114] width 578 height 192
click at [657, 38] on div "NBA "Game Face" 2025 This upcoming collection tells the story of the 2025 NBA s…" at bounding box center [508, 114] width 578 height 192
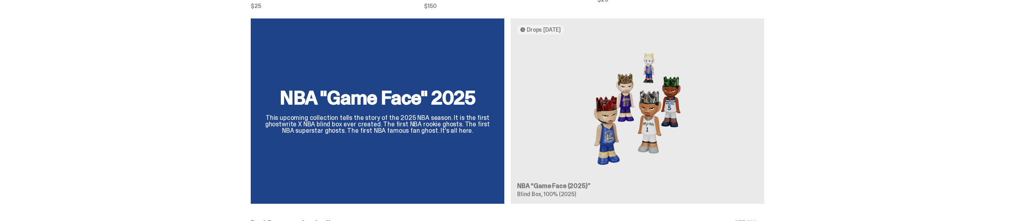
click at [648, 102] on div "NBA "Game Face" 2025 This upcoming collection tells the story of the 2025 NBA s…" at bounding box center [508, 114] width 578 height 192
click at [588, 147] on div "NBA "Game Face" 2025 This upcoming collection tells the story of the 2025 NBA s…" at bounding box center [508, 114] width 578 height 192
click at [623, 129] on div "NBA "Game Face" 2025 This upcoming collection tells the story of the 2025 NBA s…" at bounding box center [508, 114] width 578 height 192
click at [641, 106] on div "NBA "Game Face" 2025 This upcoming collection tells the story of the 2025 NBA s…" at bounding box center [508, 114] width 578 height 192
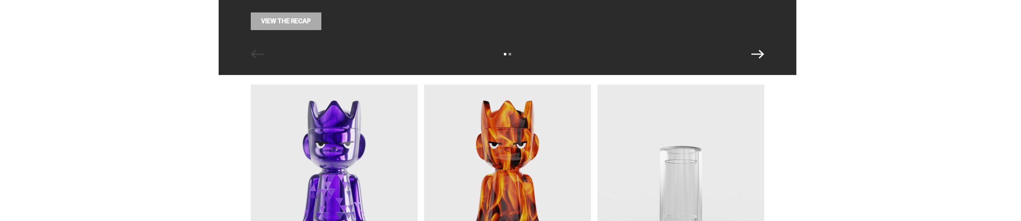
scroll to position [107, 0]
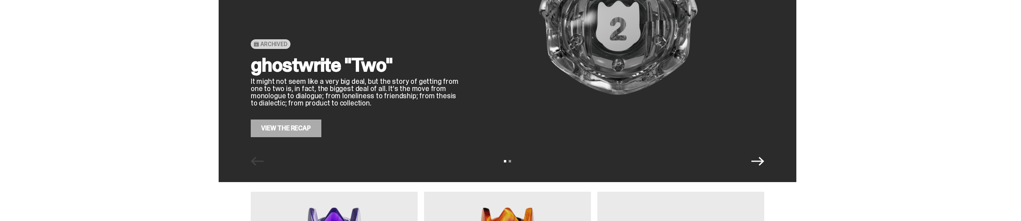
click at [290, 133] on link "View the Recap" at bounding box center [286, 129] width 71 height 18
